Goal: Find contact information: Find contact information

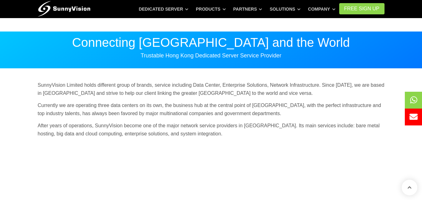
scroll to position [480, 0]
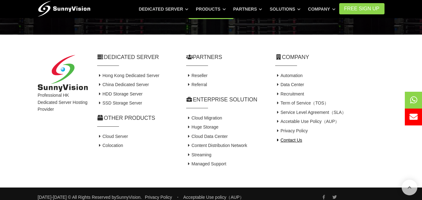
click at [296, 141] on link "Contact Us" at bounding box center [288, 140] width 27 height 5
